Goal: Information Seeking & Learning: Learn about a topic

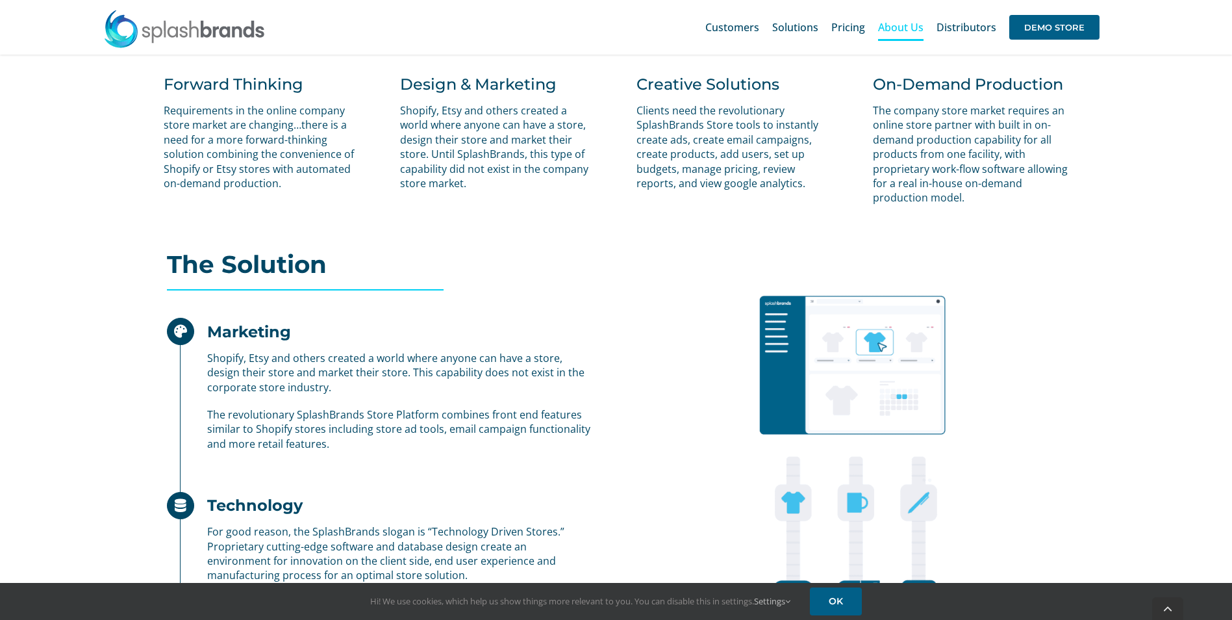
scroll to position [834, 0]
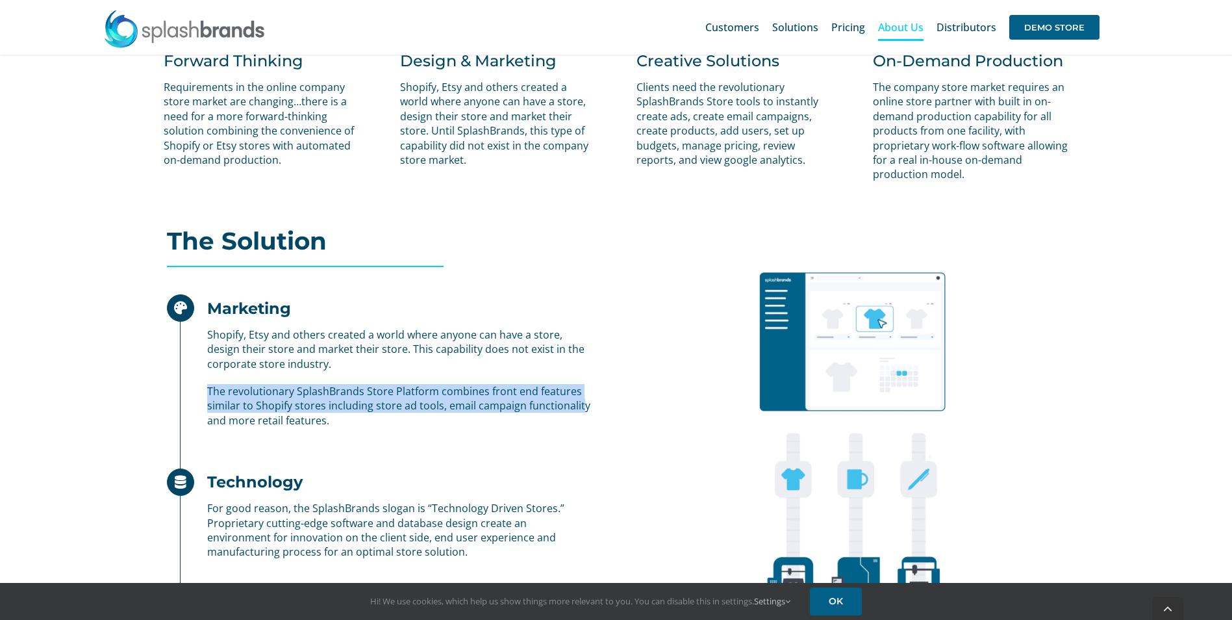
drag, startPoint x: 209, startPoint y: 391, endPoint x: 577, endPoint y: 403, distance: 368.4
click at [577, 403] on p "The revolutionary SplashBrands Store Platform combines front end features simil…" at bounding box center [399, 406] width 385 height 44
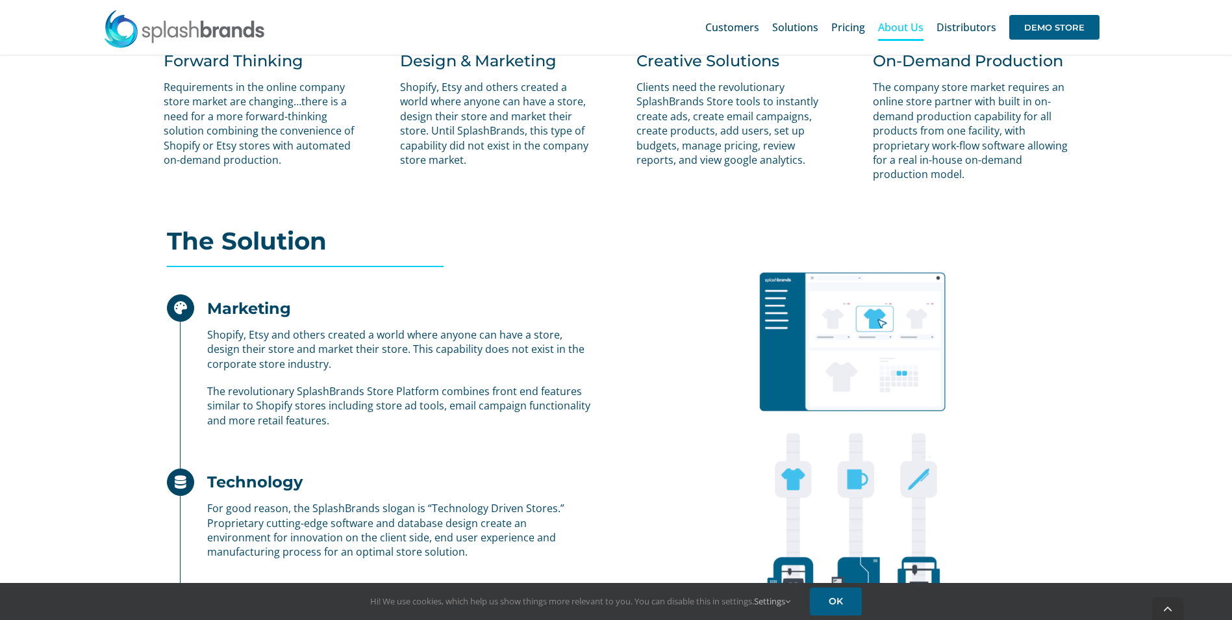
drag, startPoint x: 577, startPoint y: 403, endPoint x: 358, endPoint y: 444, distance: 223.3
click at [358, 444] on div "Marketing Shopify, Etsy and others created a world where anyone can have a stor…" at bounding box center [379, 553] width 445 height 521
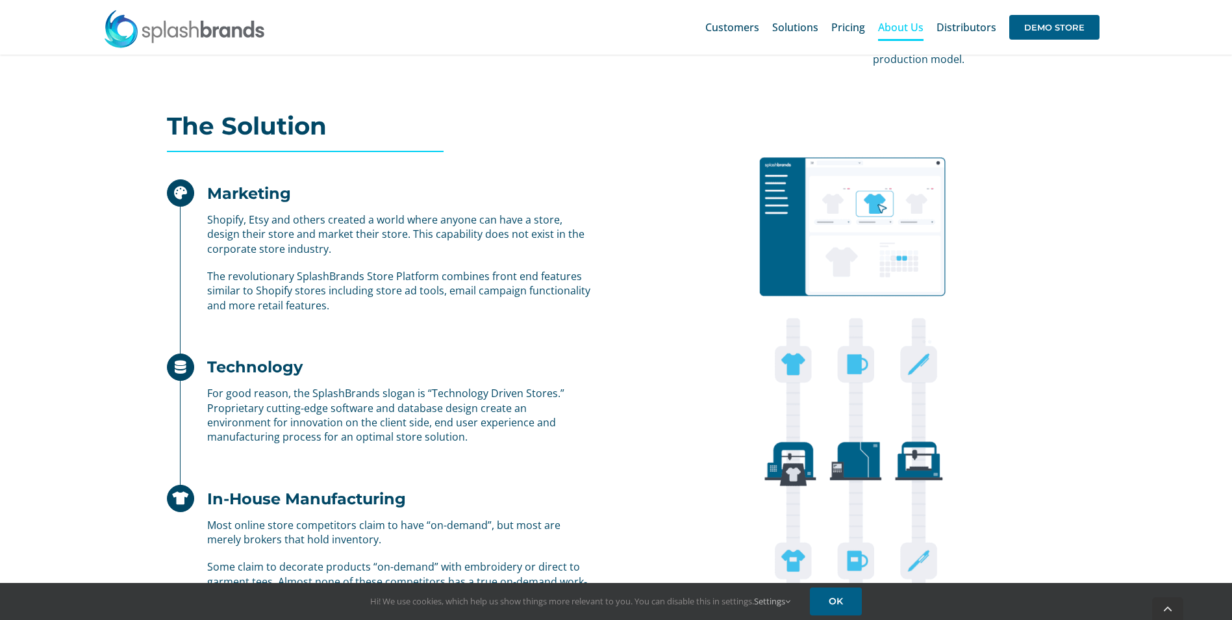
scroll to position [964, 0]
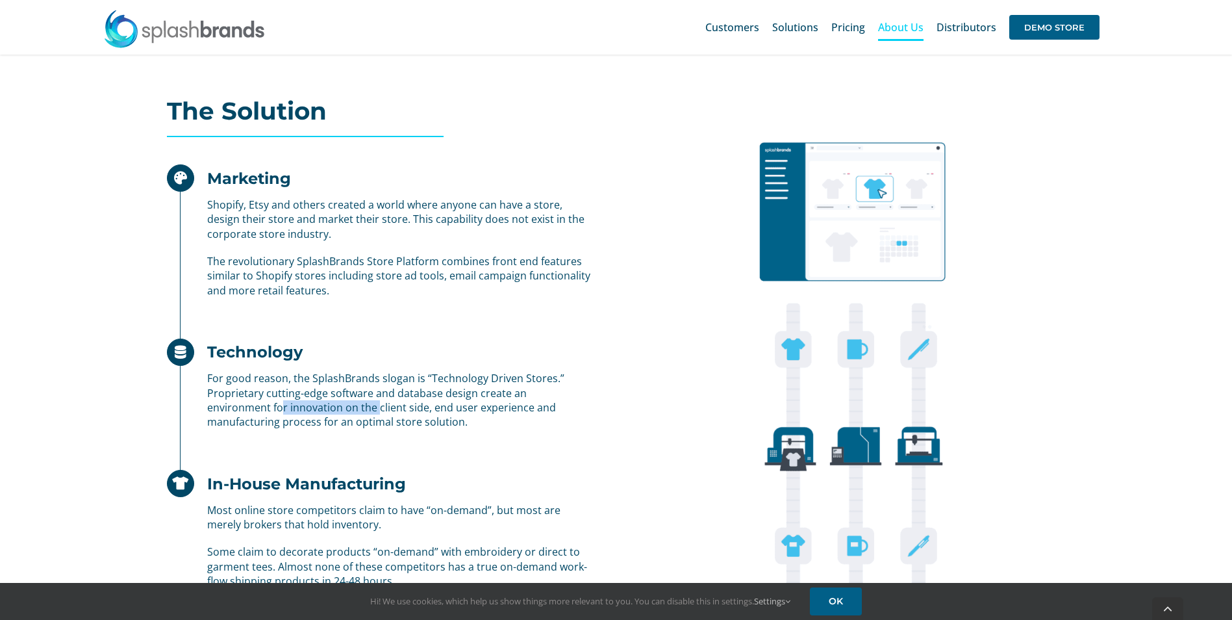
drag, startPoint x: 214, startPoint y: 408, endPoint x: 312, endPoint y: 411, distance: 97.5
click at [312, 411] on p "For good reason, the SplashBrands slogan is “Technology Driven Stores.” Proprie…" at bounding box center [399, 400] width 385 height 58
drag, startPoint x: 312, startPoint y: 411, endPoint x: 387, endPoint y: 418, distance: 75.7
click at [387, 418] on p "For good reason, the SplashBrands slogan is “Technology Driven Stores.” Proprie…" at bounding box center [399, 400] width 385 height 58
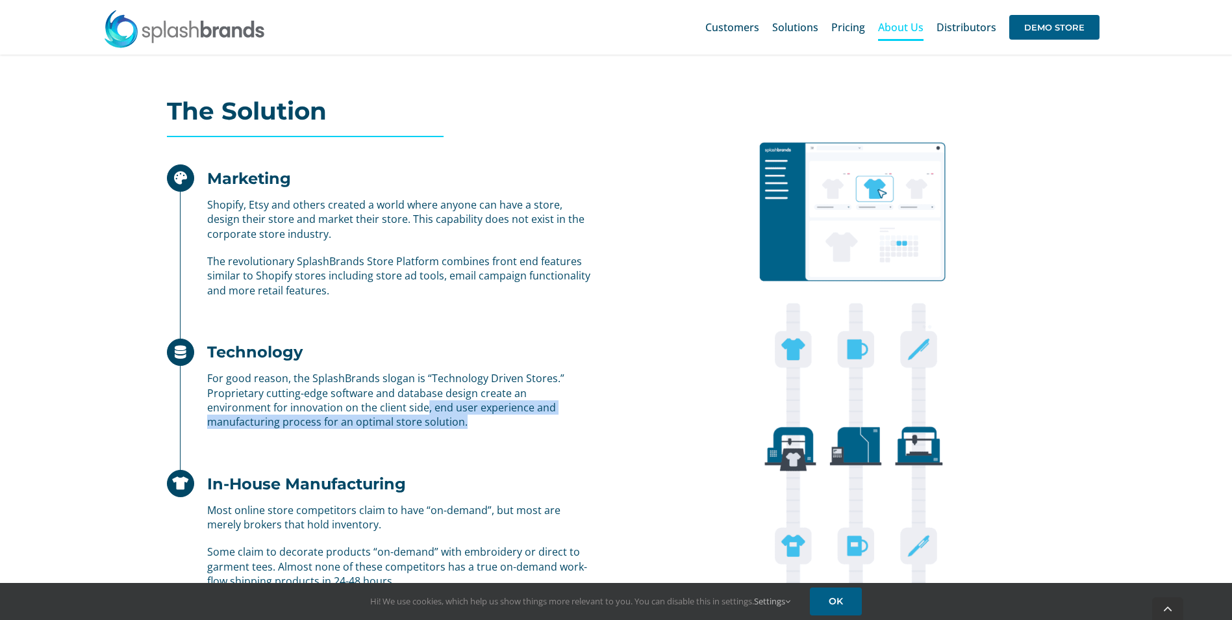
drag, startPoint x: 360, startPoint y: 403, endPoint x: 520, endPoint y: 418, distance: 160.5
click at [520, 418] on p "For good reason, the SplashBrands slogan is “Technology Driven Stores.” Proprie…" at bounding box center [399, 400] width 385 height 58
click at [520, 419] on p "For good reason, the SplashBrands slogan is “Technology Driven Stores.” Proprie…" at bounding box center [399, 400] width 385 height 58
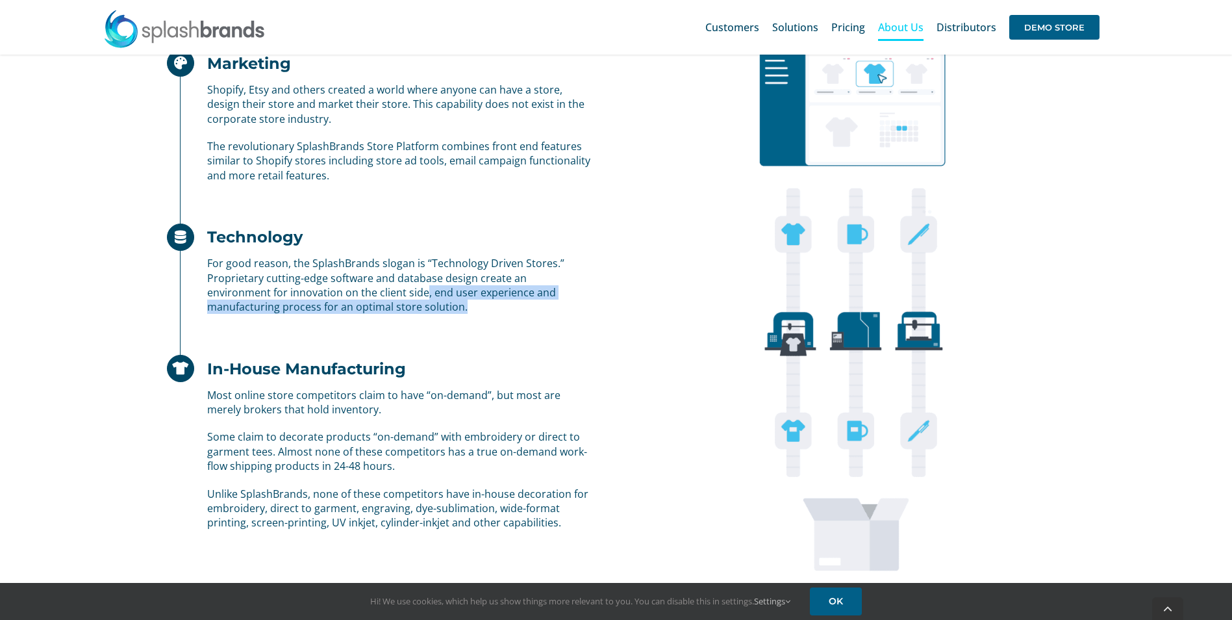
scroll to position [1094, 0]
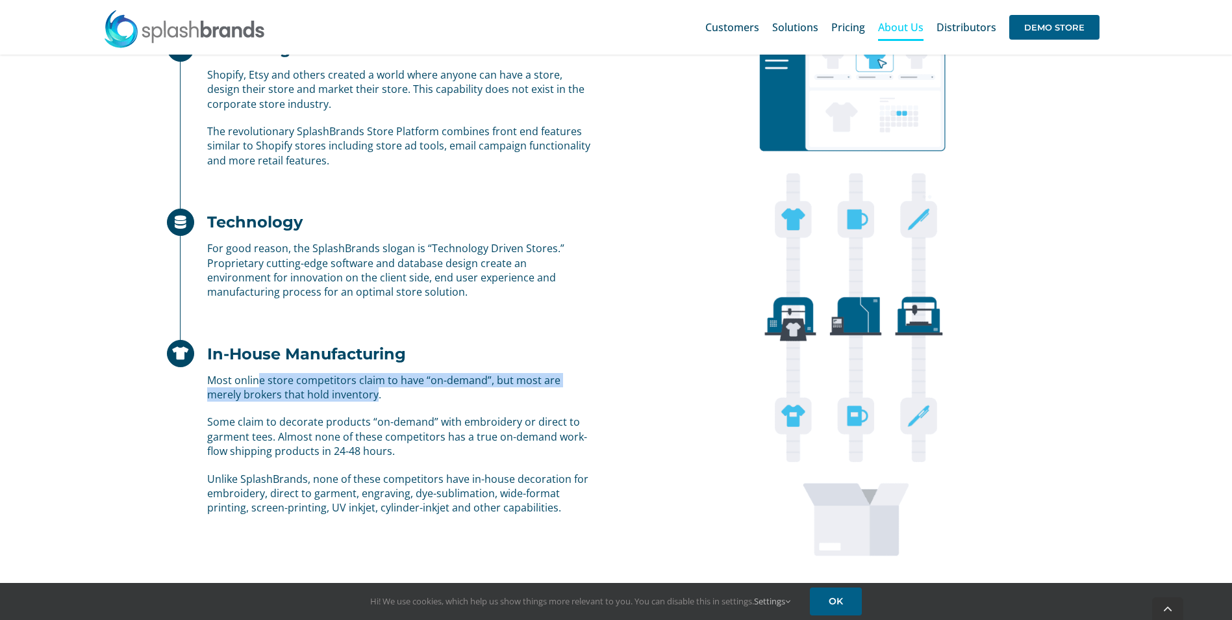
drag, startPoint x: 256, startPoint y: 373, endPoint x: 340, endPoint y: 399, distance: 87.7
click at [340, 399] on p "Most online store competitors claim to have “on-demand”, but most are merely br…" at bounding box center [399, 387] width 385 height 29
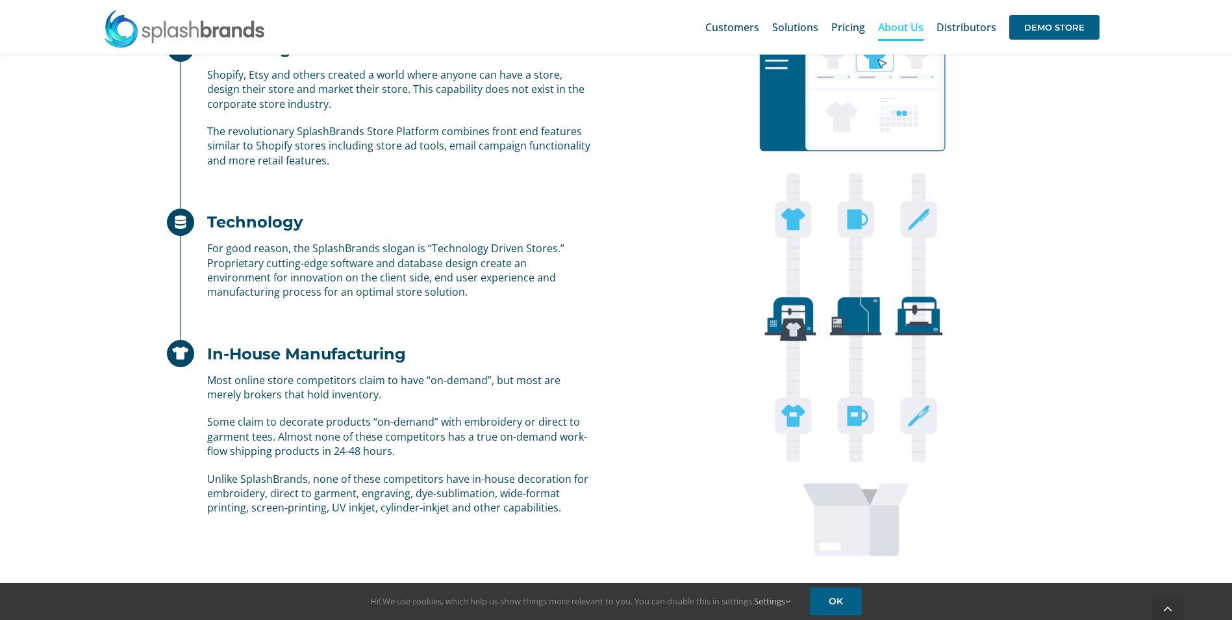
drag, startPoint x: 340, startPoint y: 399, endPoint x: 289, endPoint y: 433, distance: 60.9
click at [289, 433] on p "Some claim to decorate products “on-demand” with embroidery or direct to garmen…" at bounding box center [399, 436] width 385 height 44
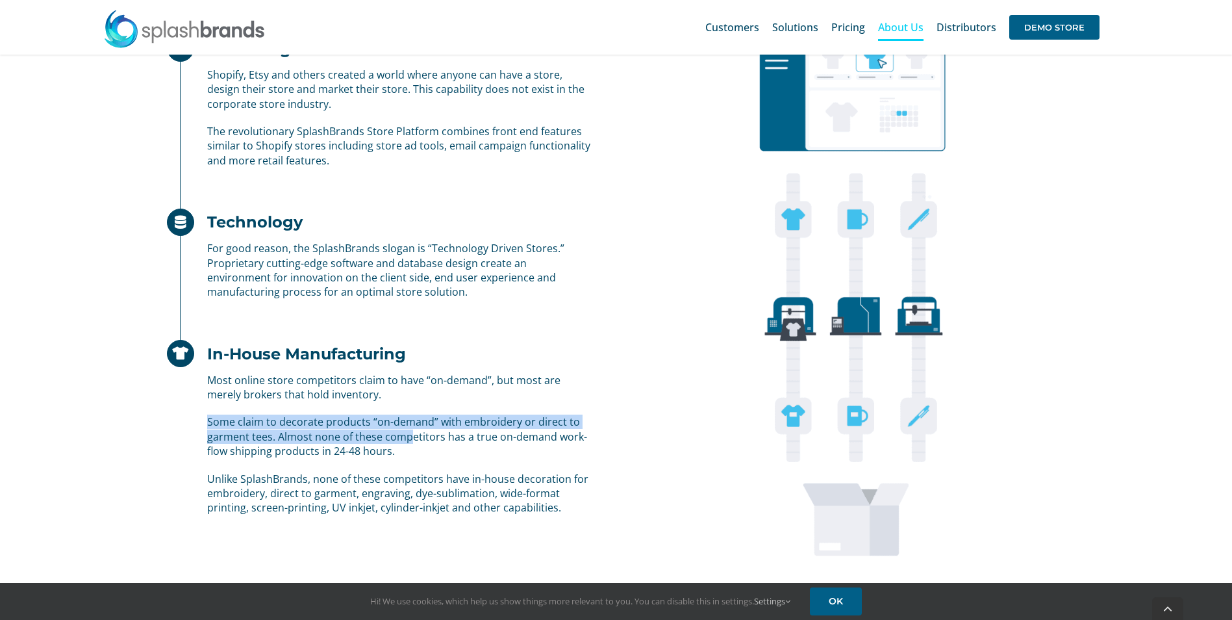
drag, startPoint x: 208, startPoint y: 420, endPoint x: 413, endPoint y: 442, distance: 206.4
click at [413, 442] on p "Some claim to decorate products “on-demand” with embroidery or direct to garmen…" at bounding box center [399, 436] width 385 height 44
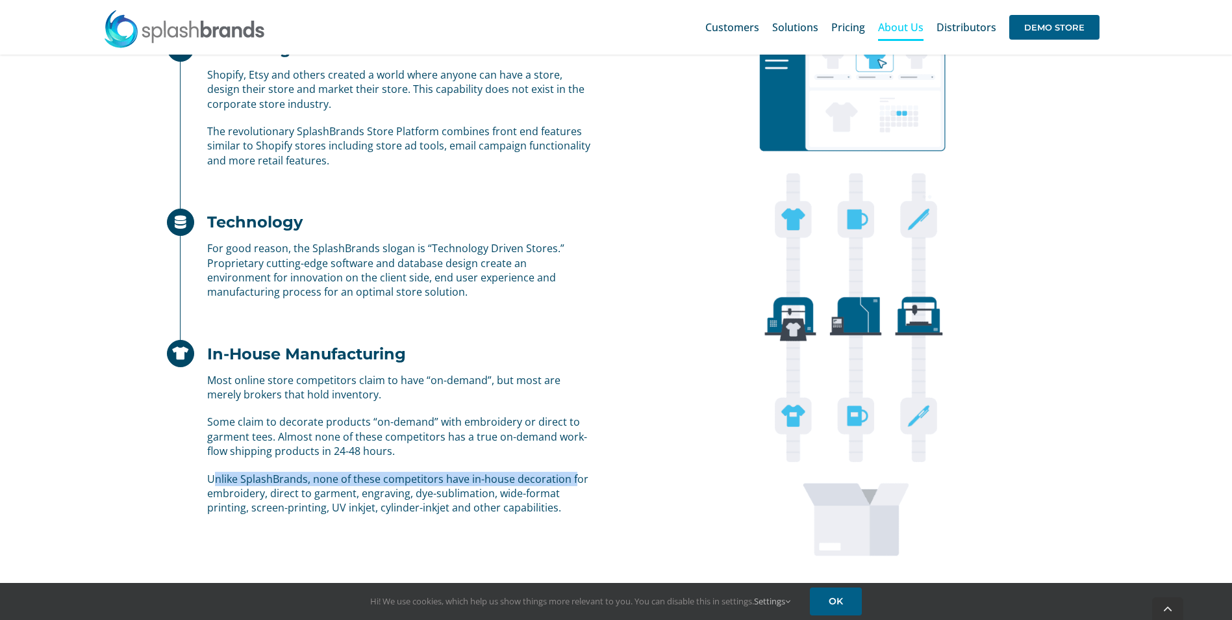
drag, startPoint x: 213, startPoint y: 473, endPoint x: 583, endPoint y: 472, distance: 369.5
click at [583, 472] on p "Unlike SplashBrands, none of these competitors have in-house decoration for emb…" at bounding box center [399, 493] width 385 height 44
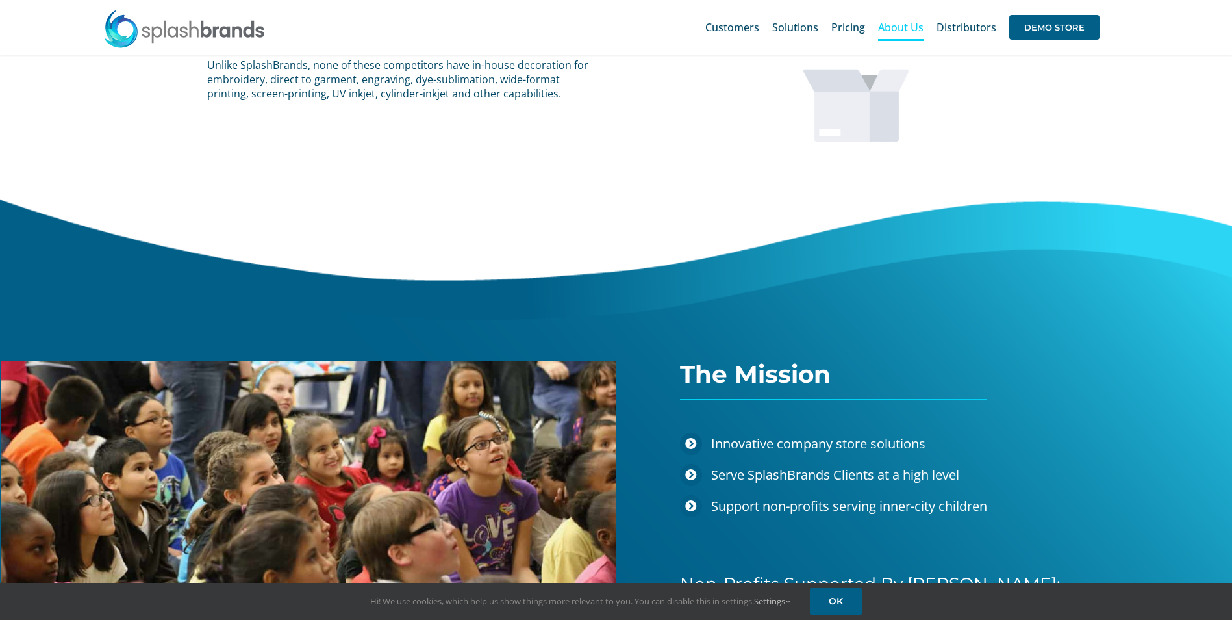
scroll to position [1500, 0]
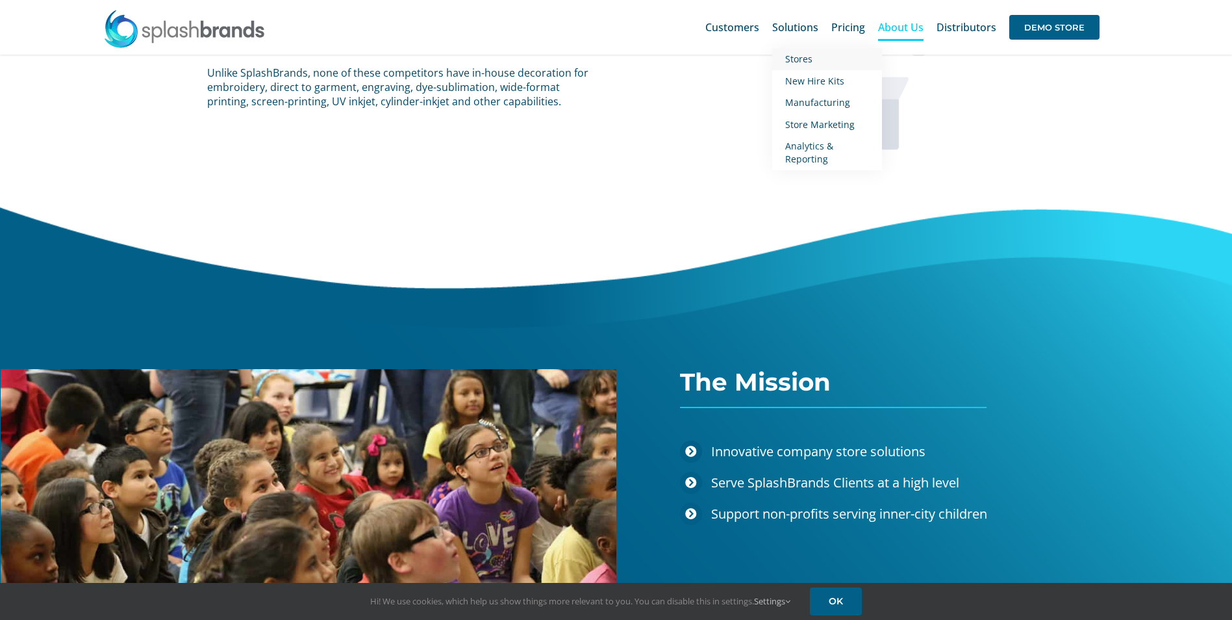
click at [799, 59] on span "Stores" at bounding box center [798, 59] width 27 height 12
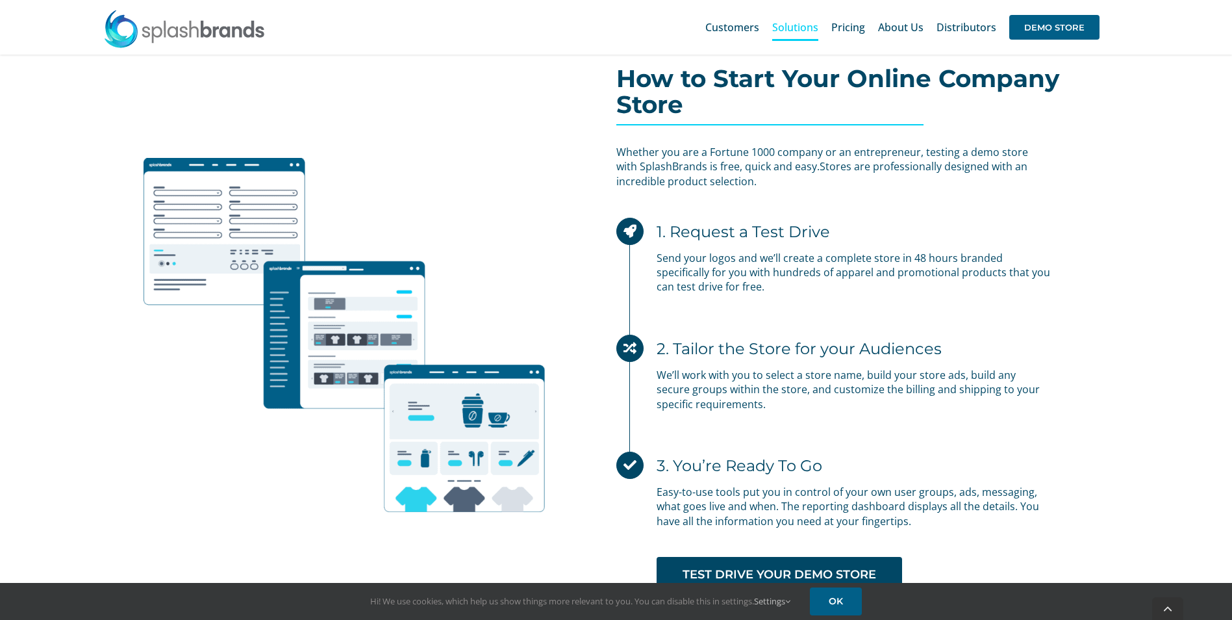
scroll to position [3702, 0]
